Goal: Check status: Check status

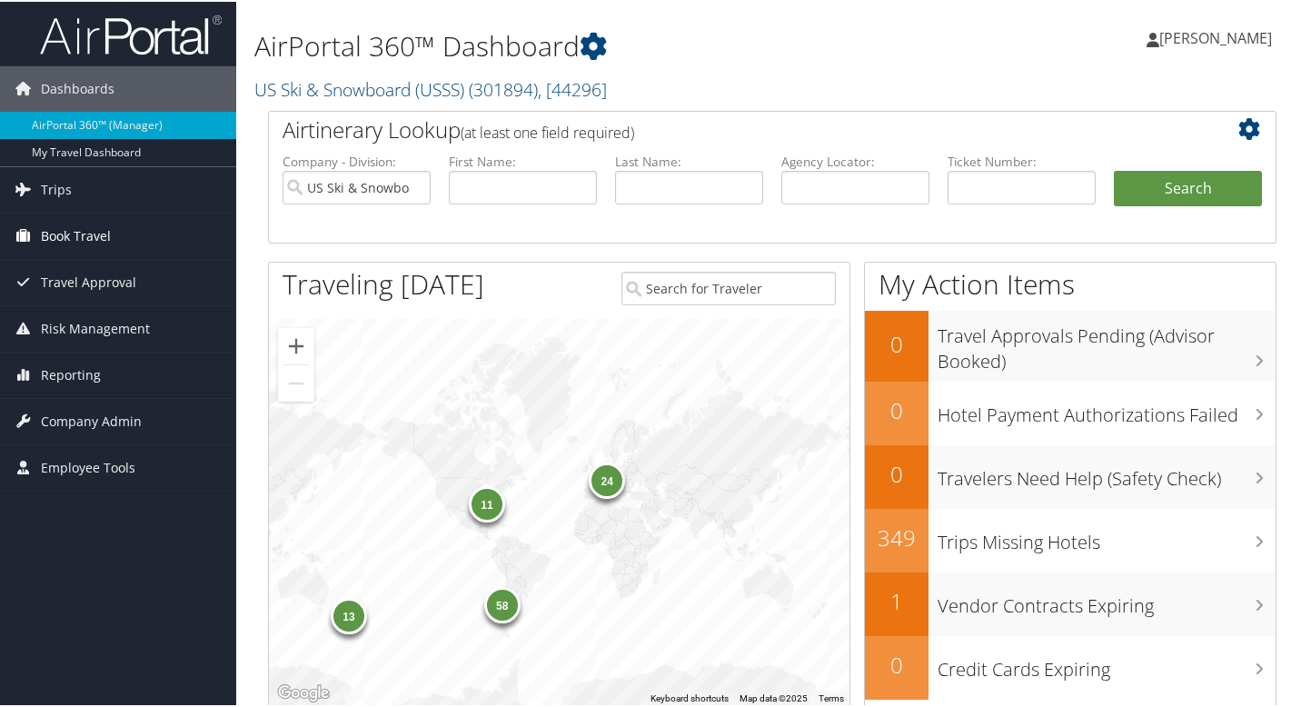
click at [114, 245] on link "Book Travel" at bounding box center [118, 234] width 236 height 45
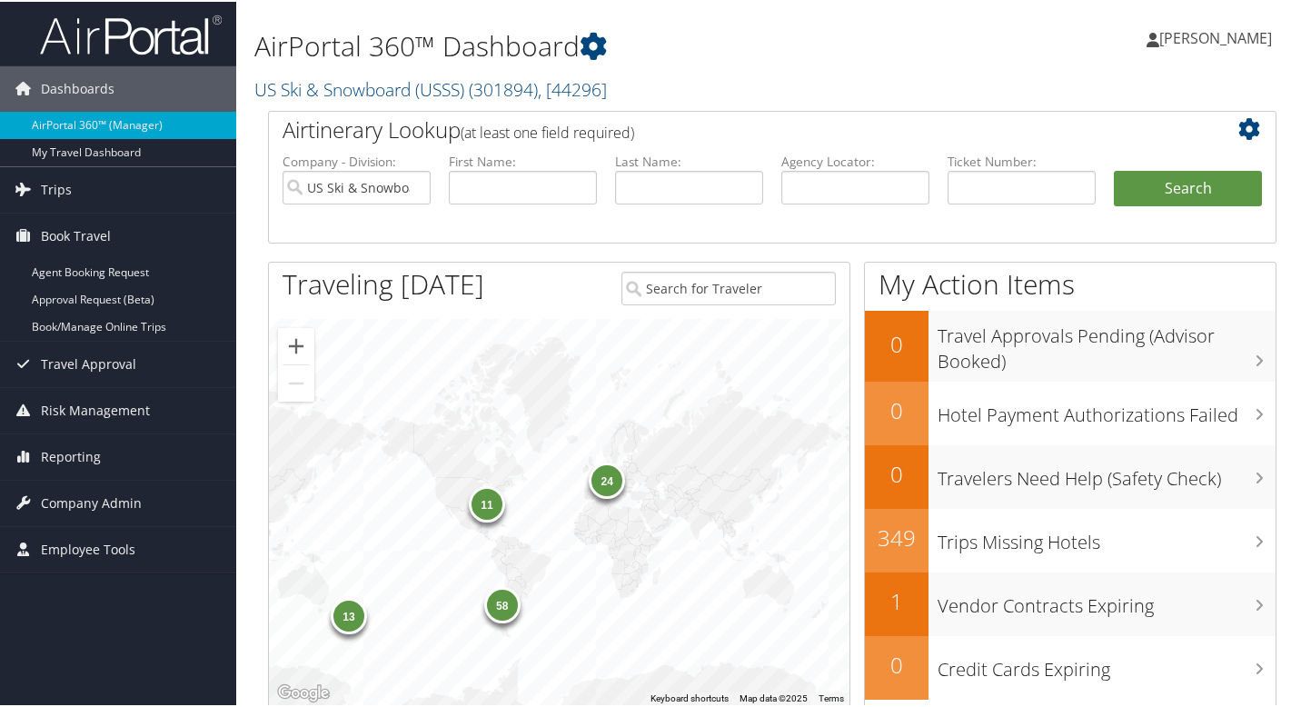
click at [106, 339] on li "Book Travel Agent Booking Request Approval Request (Beta) Book/Manage Online Tr…" at bounding box center [118, 276] width 236 height 128
click at [113, 327] on link "Book/Manage Online Trips" at bounding box center [118, 325] width 236 height 27
click at [657, 198] on input "text" at bounding box center [689, 186] width 148 height 34
type input "kass"
click at [1114, 169] on button "Search" at bounding box center [1188, 187] width 148 height 36
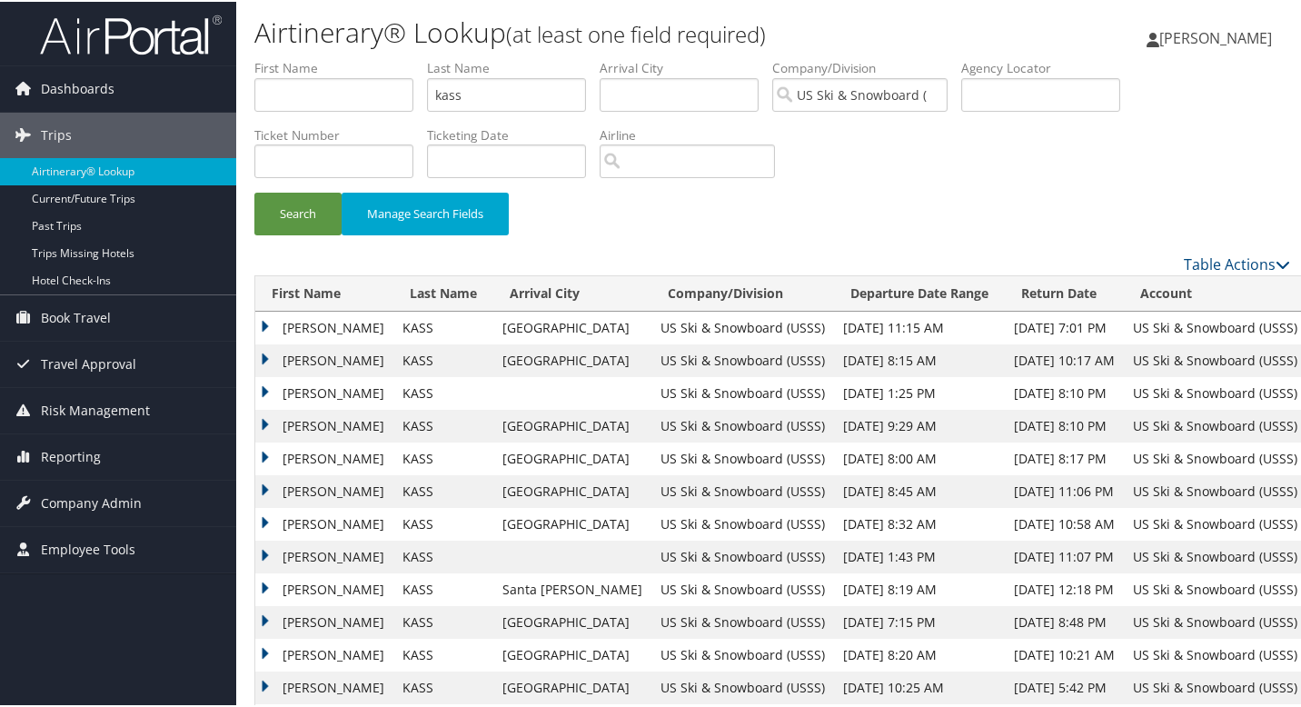
click at [309, 393] on td "DANIEL" at bounding box center [324, 391] width 138 height 33
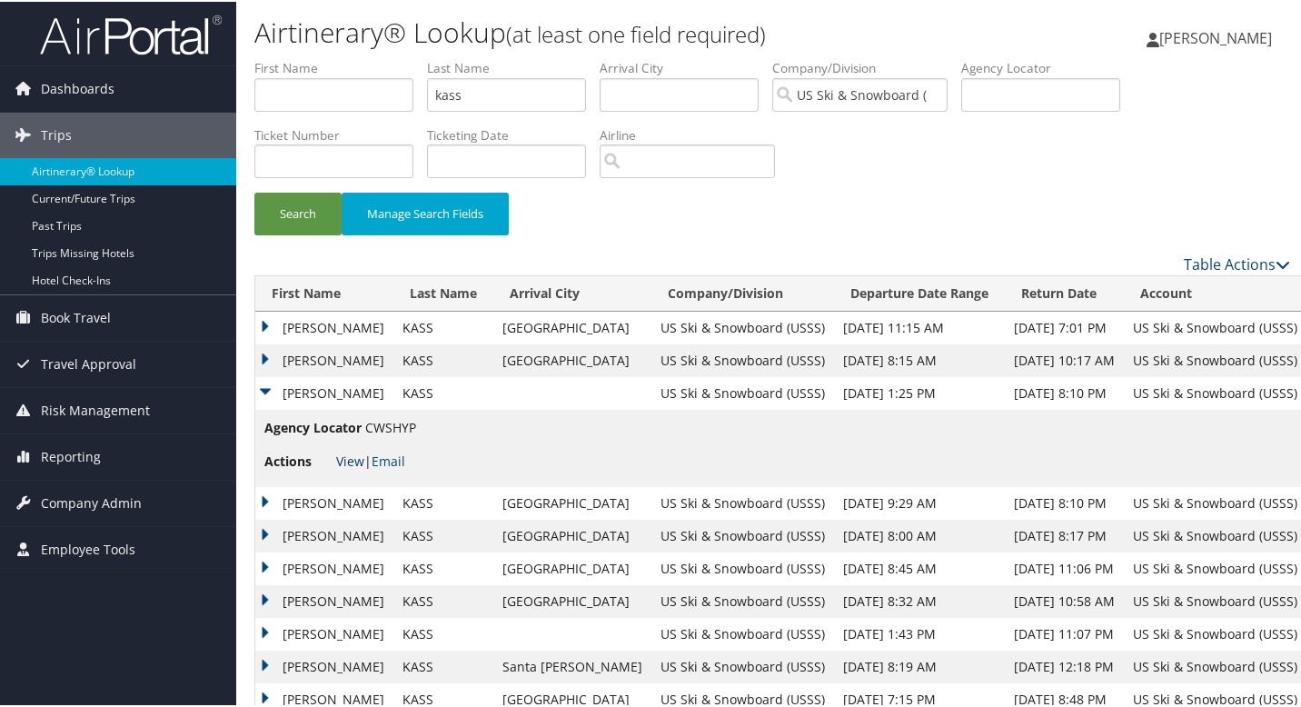
click at [336, 458] on link "View" at bounding box center [350, 459] width 28 height 17
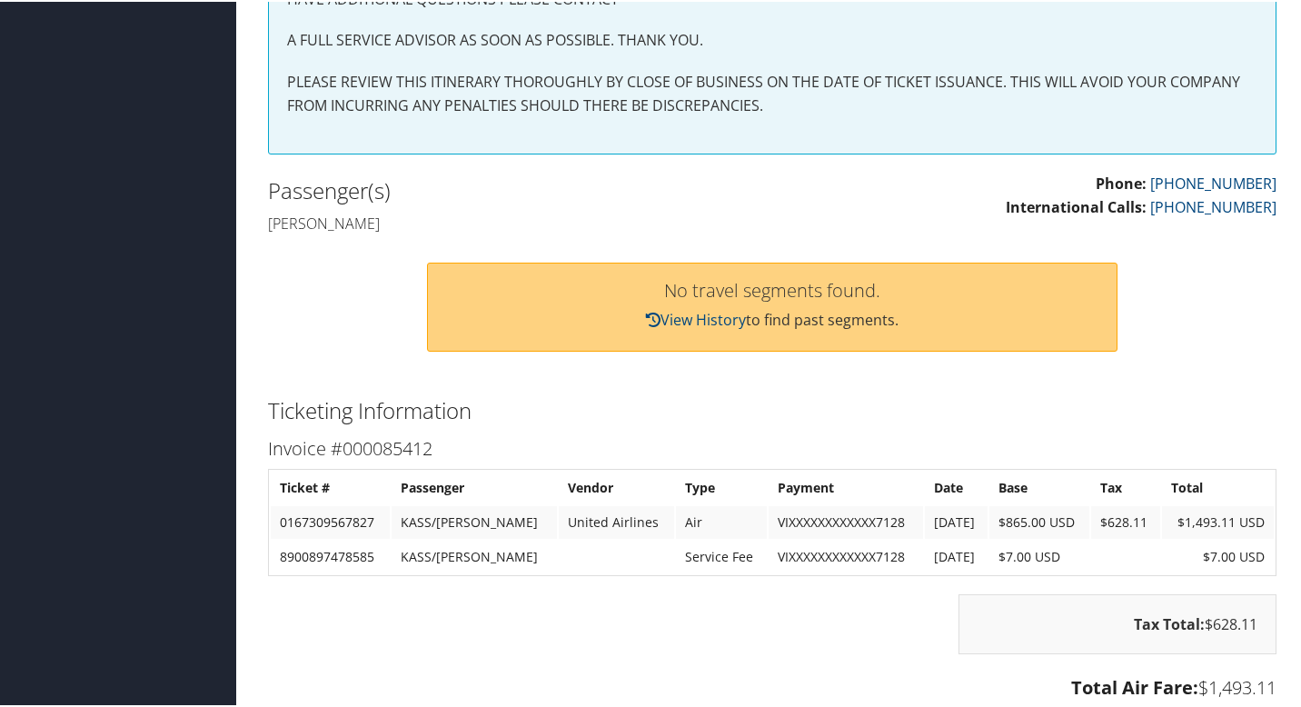
scroll to position [494, 0]
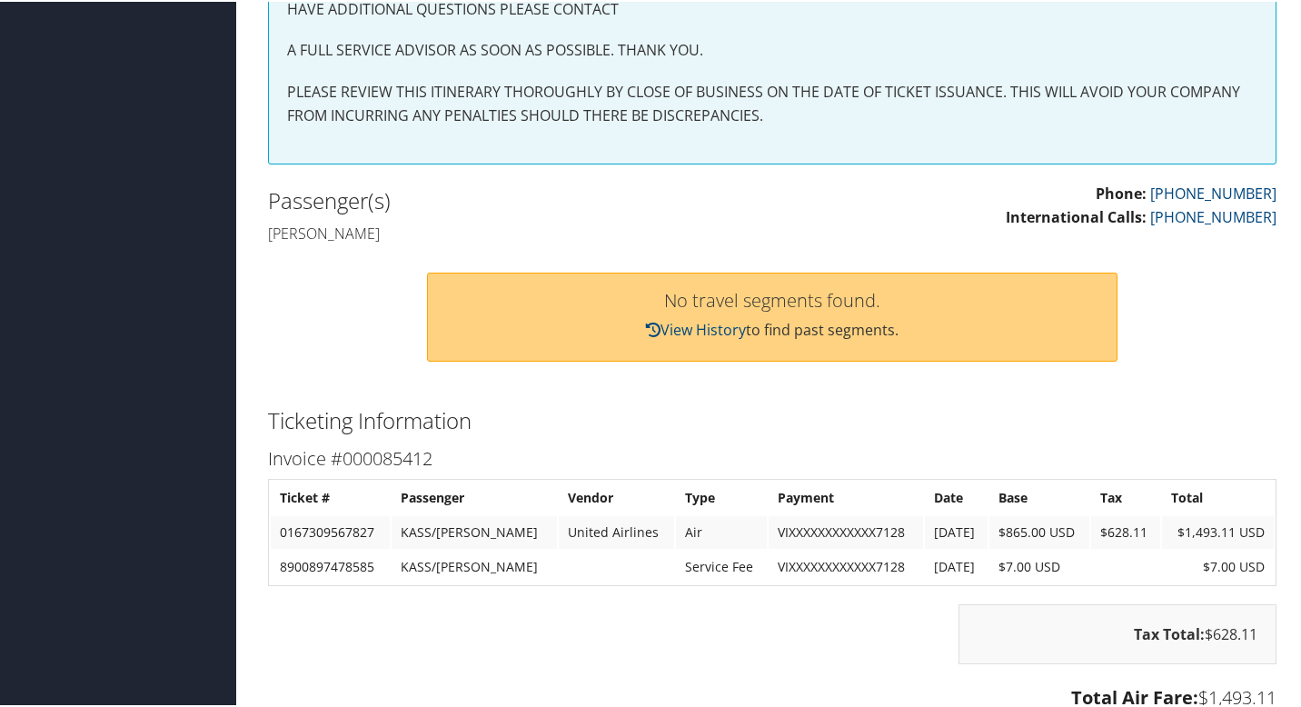
click at [685, 312] on div "No travel segments found. View History to find past segments." at bounding box center [772, 315] width 691 height 89
click at [666, 333] on link "View History" at bounding box center [696, 328] width 100 height 20
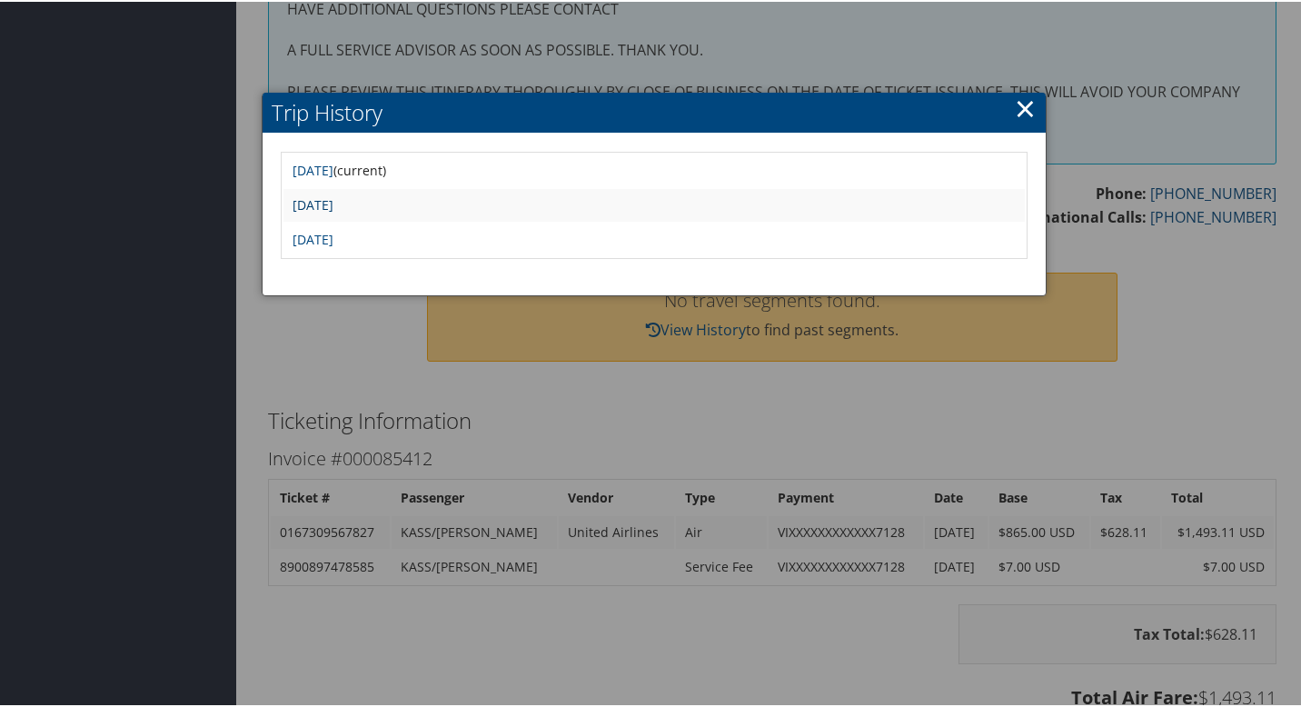
click at [333, 197] on link "[DATE]" at bounding box center [313, 202] width 41 height 17
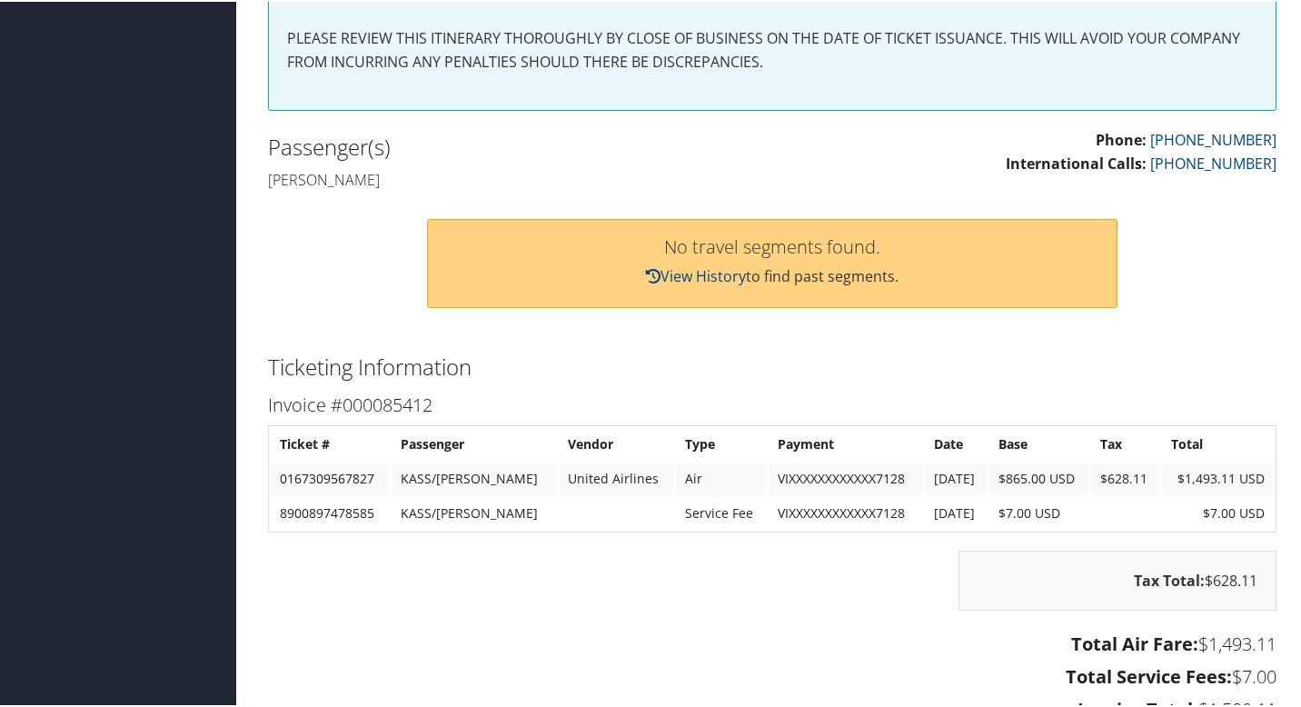
scroll to position [550, 0]
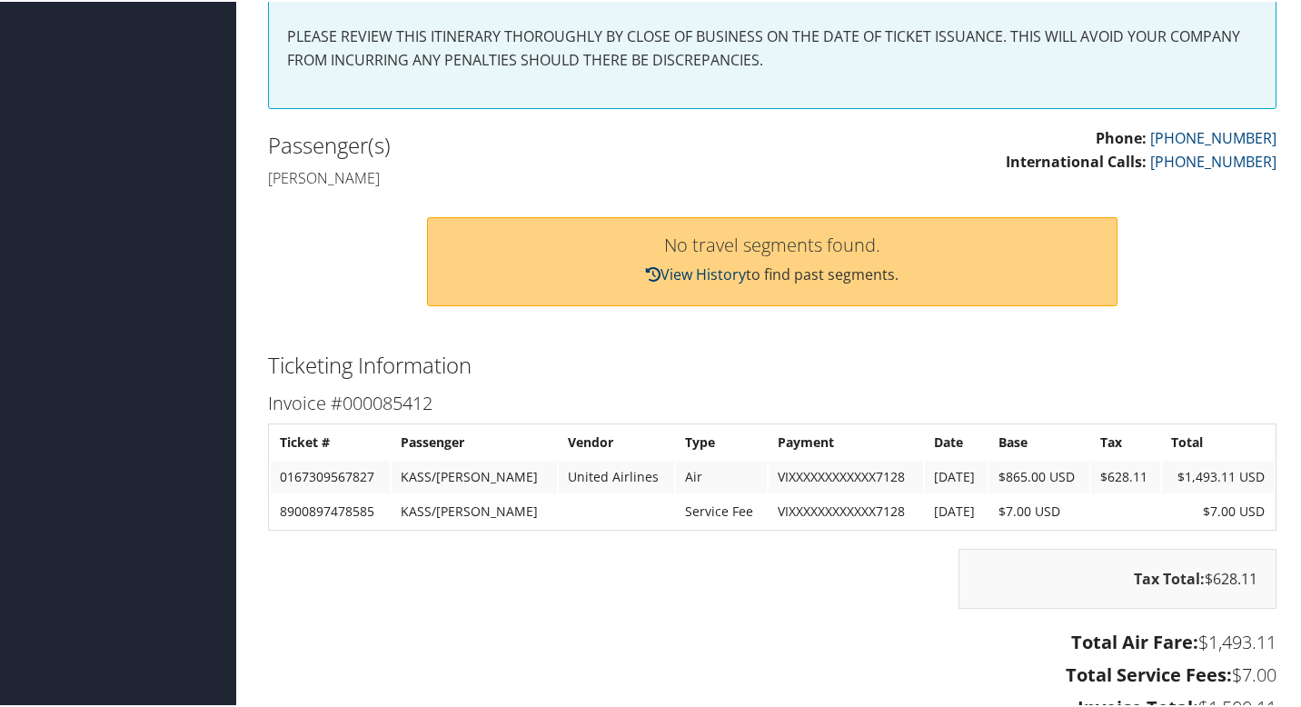
click at [666, 274] on link "View History" at bounding box center [696, 273] width 100 height 20
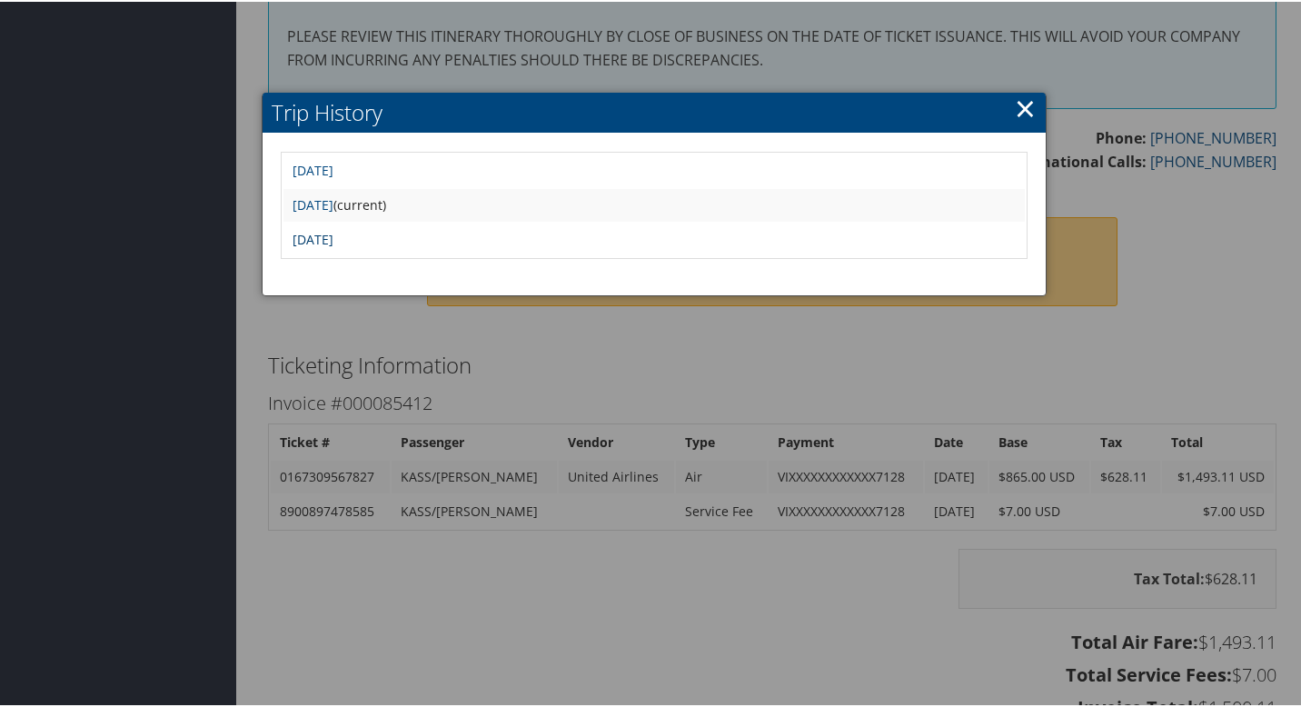
click at [333, 240] on link "Tue Jul 22 05:52:23 MDT 2025" at bounding box center [313, 237] width 41 height 17
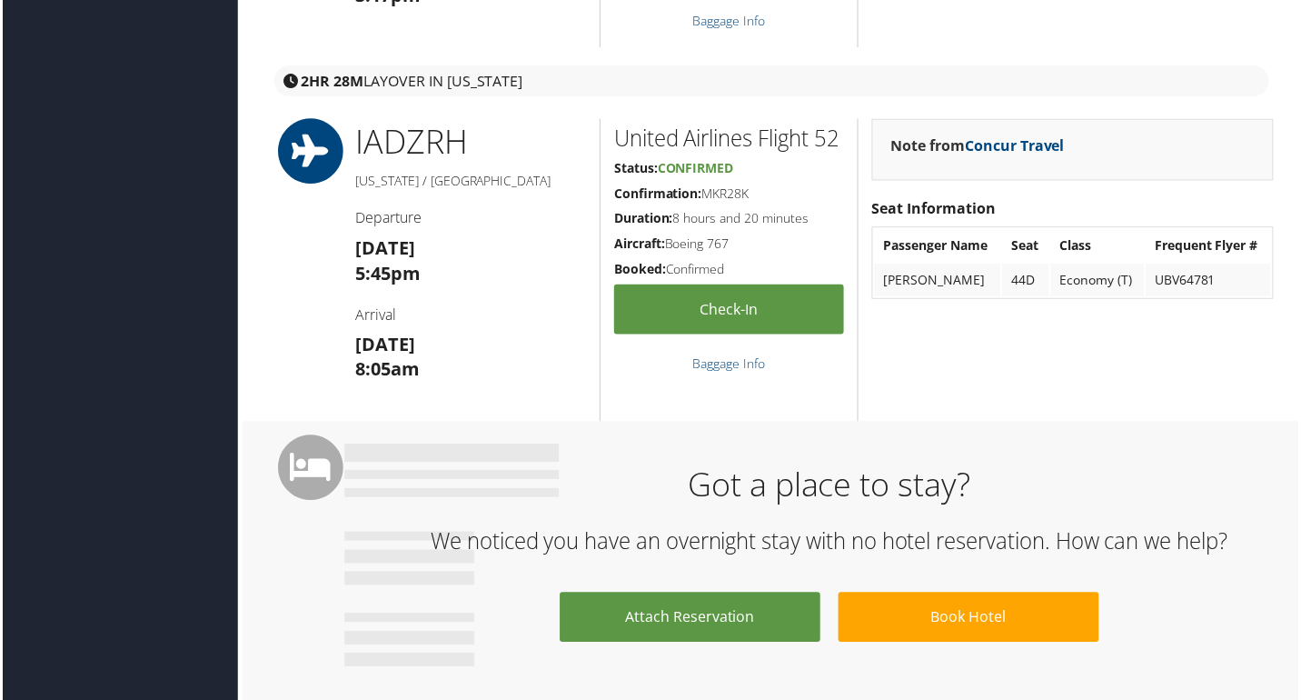
scroll to position [893, 0]
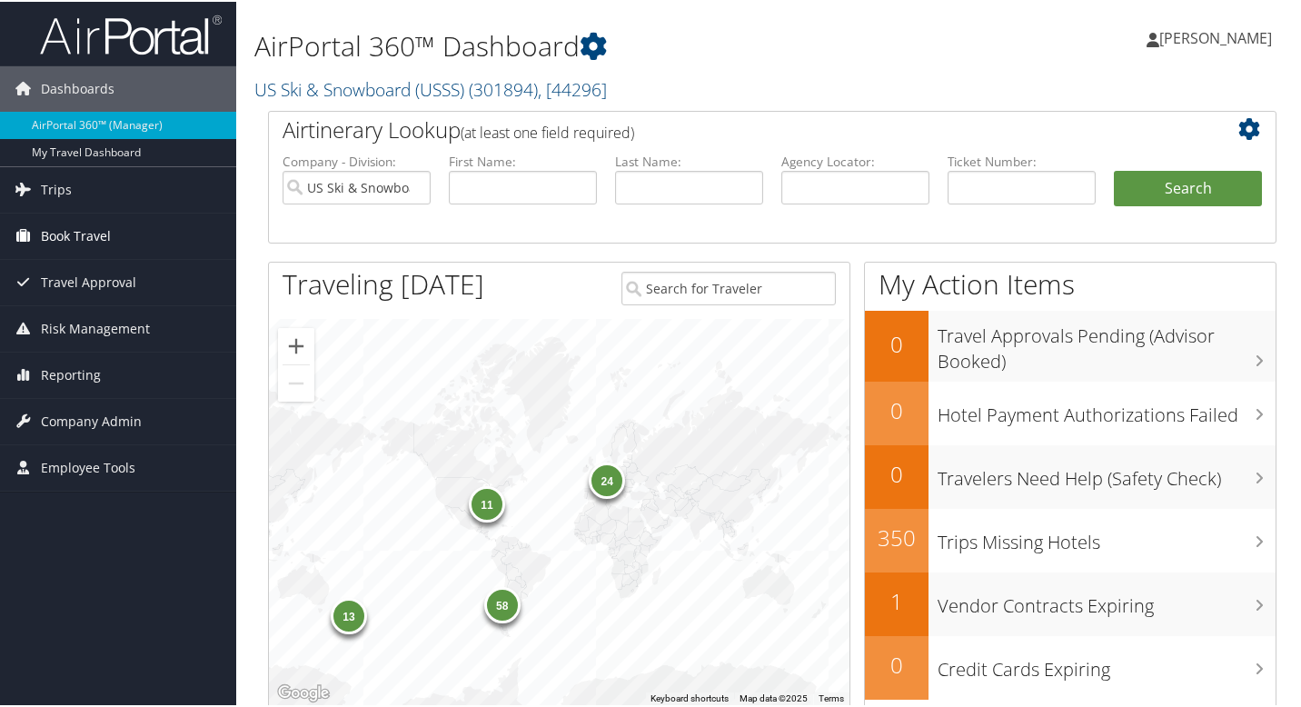
click at [91, 227] on span "Book Travel" at bounding box center [76, 234] width 70 height 45
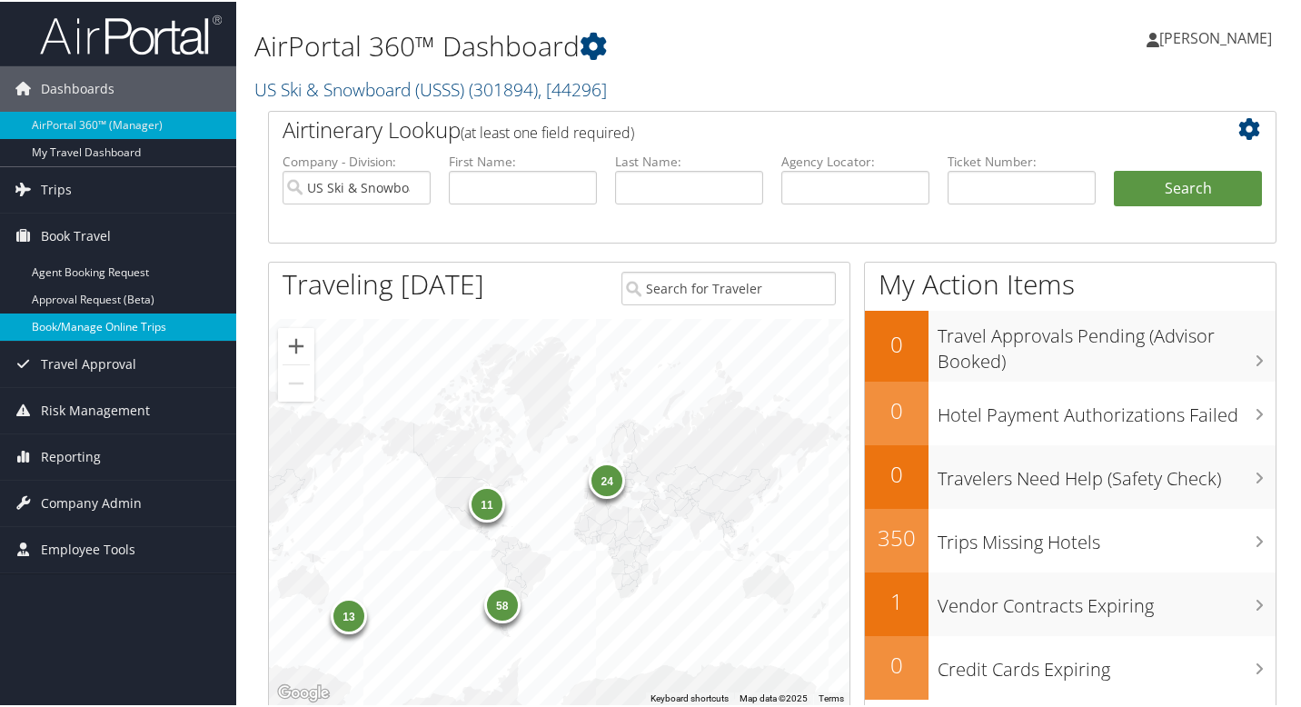
click at [120, 331] on link "Book/Manage Online Trips" at bounding box center [118, 325] width 236 height 27
click at [155, 320] on link "Book/Manage Online Trips" at bounding box center [118, 325] width 236 height 27
